Goal: Information Seeking & Learning: Understand process/instructions

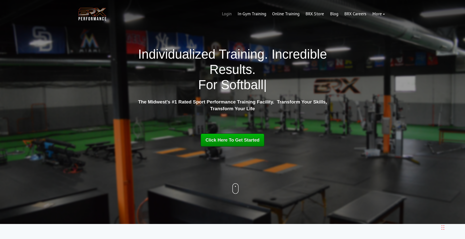
click at [225, 13] on link "Login" at bounding box center [227, 14] width 16 height 12
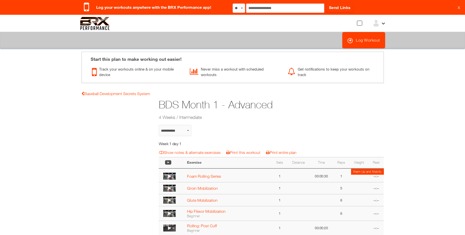
click at [0, 0] on link "?" at bounding box center [0, 0] width 1 height 0
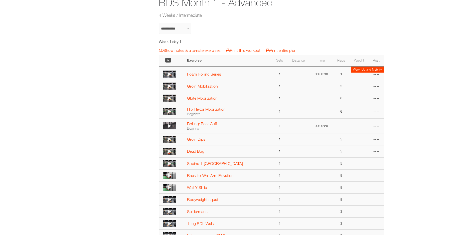
scroll to position [100, 0]
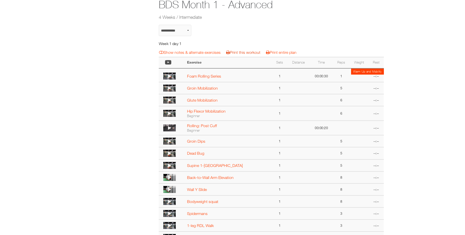
click at [238, 53] on link "Print this workout" at bounding box center [243, 52] width 34 height 5
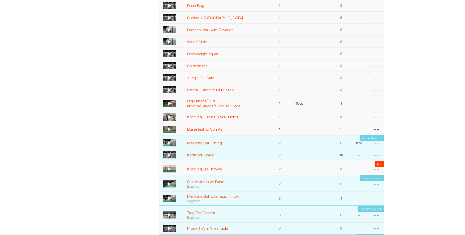
scroll to position [250, 0]
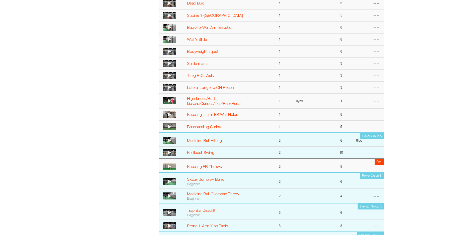
click at [171, 140] on icon at bounding box center [169, 140] width 3 height 4
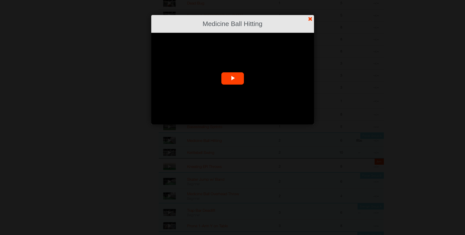
click at [232, 79] on span "Video Player" at bounding box center [232, 79] width 0 height 0
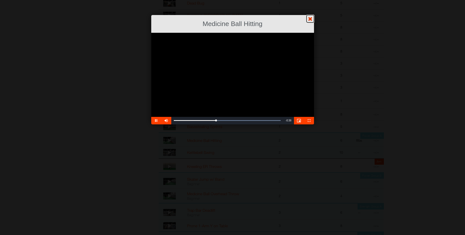
click at [308, 0] on link "?" at bounding box center [232, 0] width 465 height 0
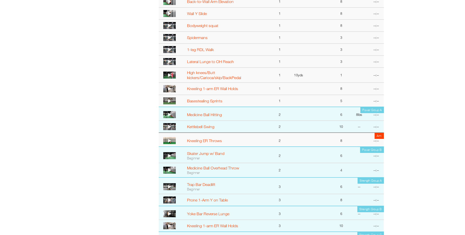
scroll to position [300, 0]
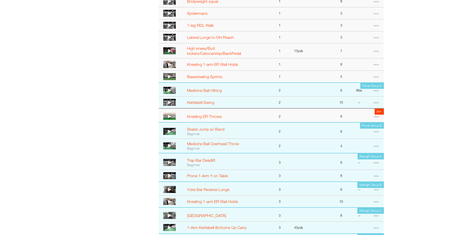
click at [167, 114] on img at bounding box center [169, 116] width 13 height 7
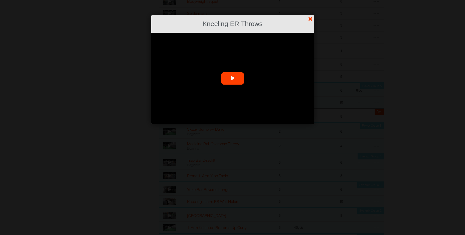
click at [232, 79] on span "Video Player" at bounding box center [232, 79] width 0 height 0
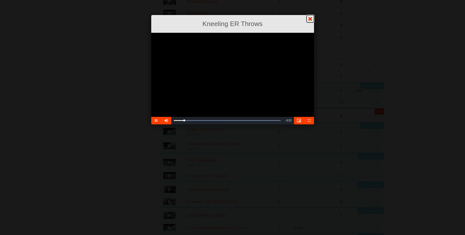
drag, startPoint x: 310, startPoint y: 20, endPoint x: 308, endPoint y: 20, distance: 2.8
click at [310, 0] on link "?" at bounding box center [232, 0] width 465 height 0
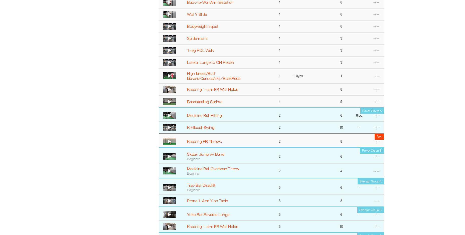
scroll to position [250, 0]
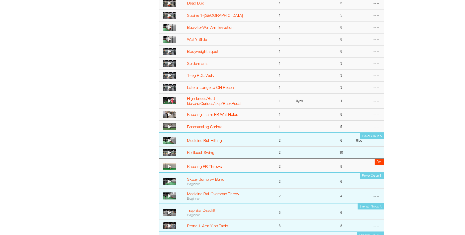
click at [168, 75] on icon at bounding box center [169, 75] width 3 height 4
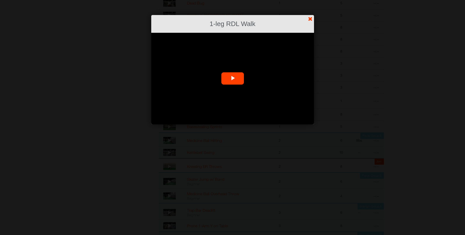
click at [232, 79] on span "Video Player" at bounding box center [232, 79] width 0 height 0
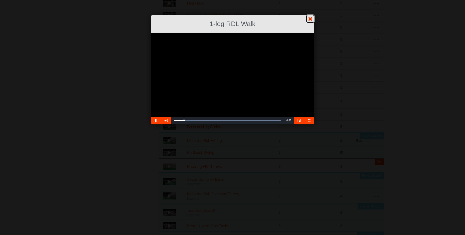
click at [308, 0] on link "?" at bounding box center [232, 0] width 465 height 0
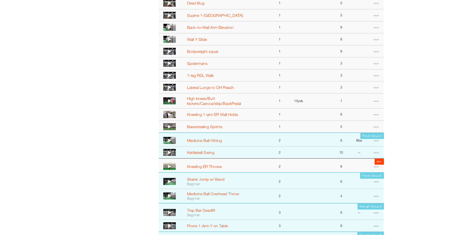
click at [168, 62] on icon at bounding box center [169, 63] width 3 height 4
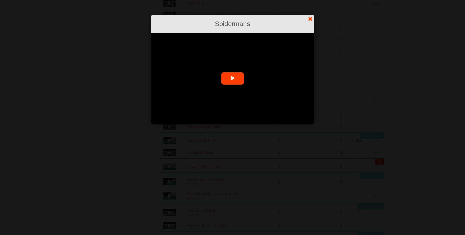
click at [232, 79] on span "Video Player" at bounding box center [232, 79] width 0 height 0
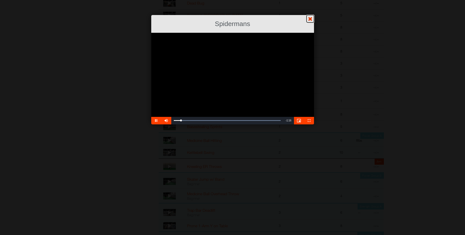
click at [310, 0] on link "?" at bounding box center [232, 0] width 465 height 0
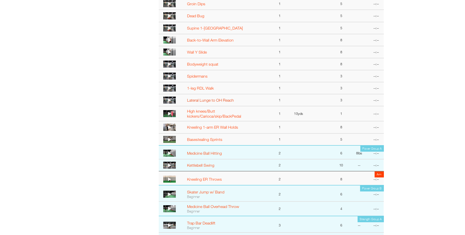
scroll to position [225, 0]
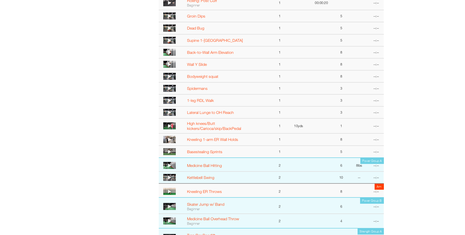
click at [167, 75] on img at bounding box center [169, 76] width 13 height 7
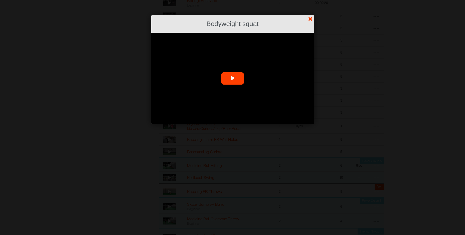
click at [232, 79] on span "Video Player" at bounding box center [232, 79] width 0 height 0
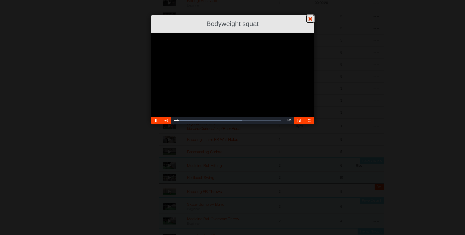
click at [309, 0] on link "?" at bounding box center [232, 0] width 465 height 0
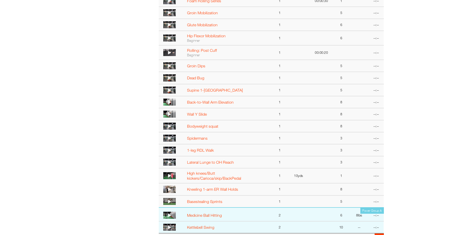
scroll to position [175, 0]
click at [169, 115] on icon at bounding box center [169, 114] width 3 height 4
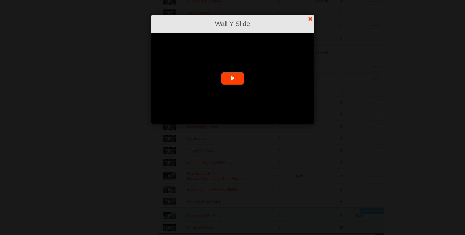
click at [232, 79] on span "Video Player" at bounding box center [232, 79] width 0 height 0
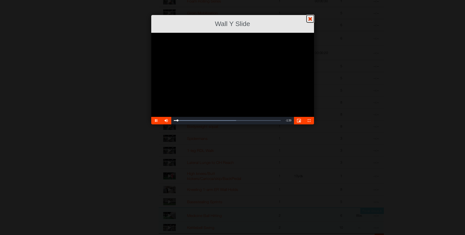
click at [309, 0] on link "?" at bounding box center [232, 0] width 465 height 0
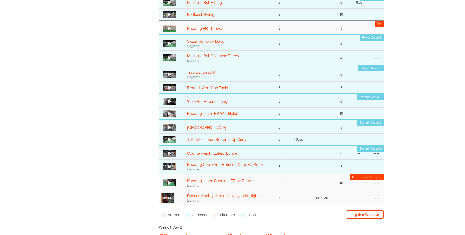
scroll to position [400, 0]
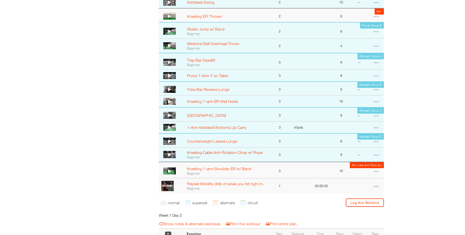
click at [209, 152] on link "Kneeling Cable Anti-Rotation Chop w/ Rope" at bounding box center [225, 152] width 76 height 5
select select "**********"
click at [168, 155] on icon at bounding box center [169, 155] width 3 height 4
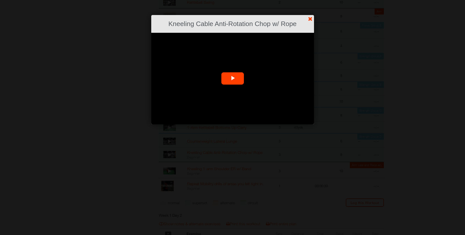
click at [232, 79] on span "Video Player" at bounding box center [232, 79] width 0 height 0
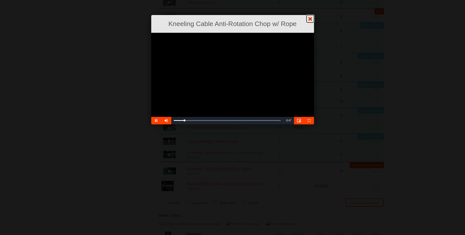
click at [309, 0] on link "?" at bounding box center [232, 0] width 465 height 0
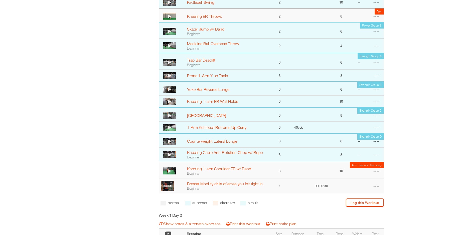
click at [170, 142] on icon at bounding box center [169, 141] width 3 height 4
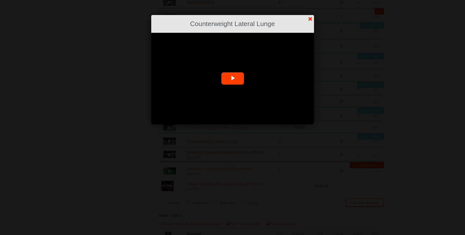
click at [232, 79] on span "Video Player" at bounding box center [232, 79] width 0 height 0
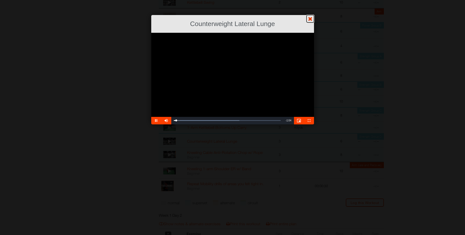
click at [309, 0] on link "?" at bounding box center [232, 0] width 465 height 0
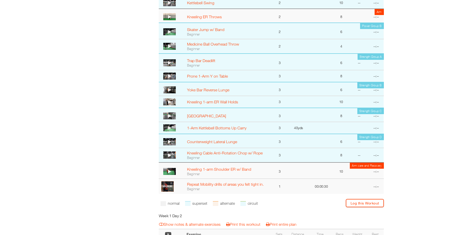
scroll to position [400, 0]
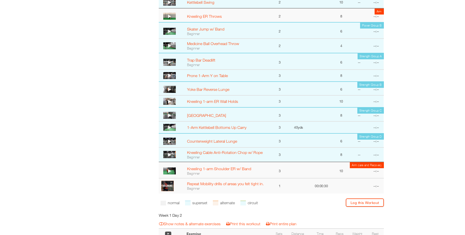
click at [167, 76] on img at bounding box center [169, 75] width 13 height 7
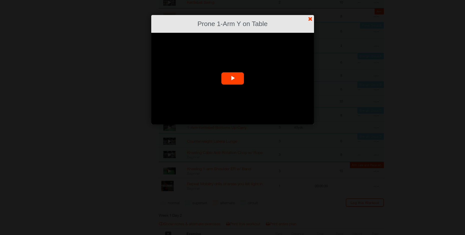
click at [232, 79] on span "Video Player" at bounding box center [232, 79] width 0 height 0
click at [310, 0] on link "?" at bounding box center [232, 0] width 465 height 0
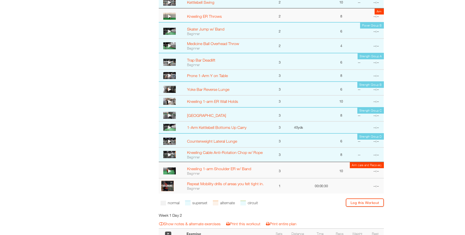
click at [166, 101] on img at bounding box center [169, 101] width 13 height 7
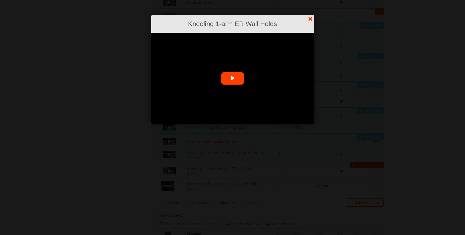
click at [232, 79] on span "Video Player" at bounding box center [232, 79] width 0 height 0
click at [310, 0] on link "?" at bounding box center [232, 0] width 465 height 0
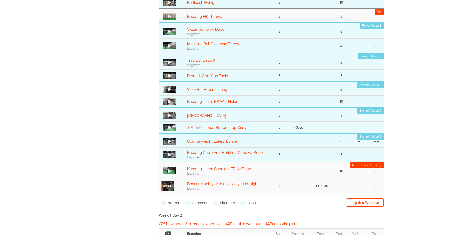
click at [169, 115] on icon at bounding box center [169, 115] width 3 height 4
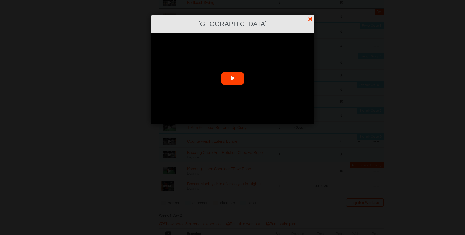
click at [232, 79] on span "Video Player" at bounding box center [232, 79] width 0 height 0
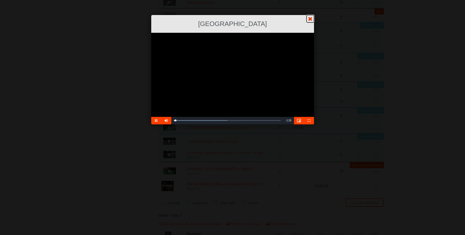
click at [311, 0] on link "?" at bounding box center [232, 0] width 465 height 0
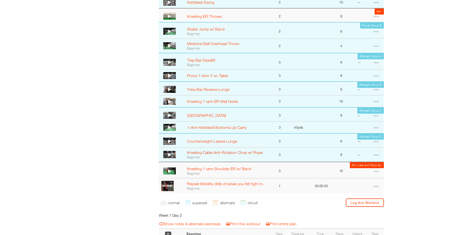
click at [227, 152] on link "Kneeling Cable Anti-Rotation Chop w/ Rope" at bounding box center [225, 152] width 76 height 5
select select "**********"
